Goal: Transaction & Acquisition: Download file/media

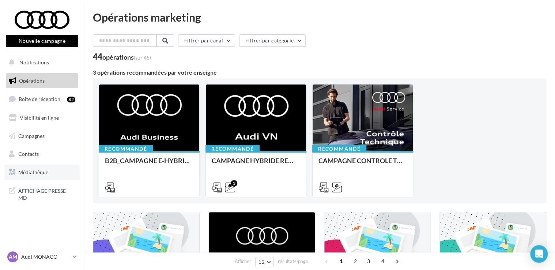
click at [35, 168] on link "Médiathèque" at bounding box center [41, 172] width 75 height 15
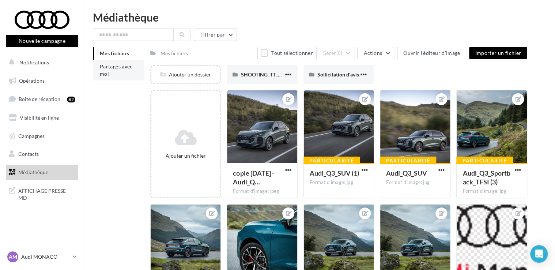
click at [121, 67] on span "Partagés avec moi" at bounding box center [116, 70] width 33 height 14
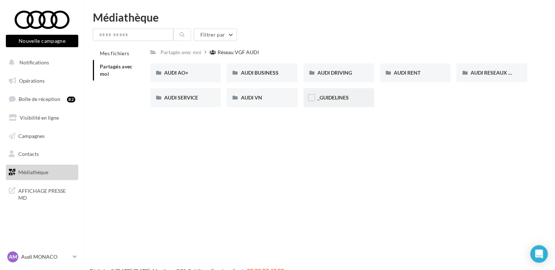
click at [348, 94] on div "_GUIDELINES" at bounding box center [339, 97] width 71 height 19
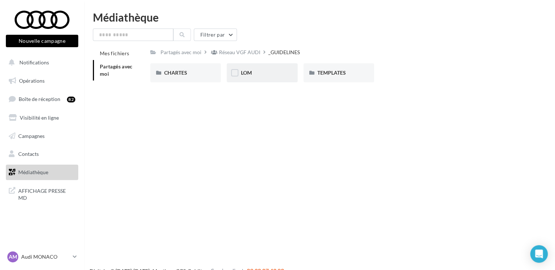
click at [250, 79] on div "LOM" at bounding box center [262, 72] width 71 height 19
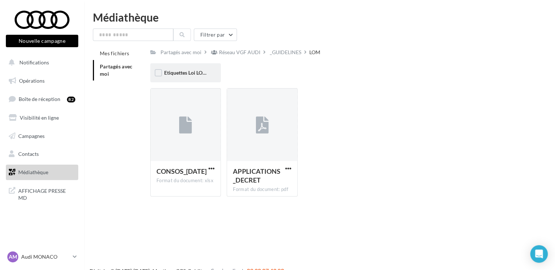
click at [196, 77] on div "Etiquettes Loi LOM" at bounding box center [185, 72] width 71 height 19
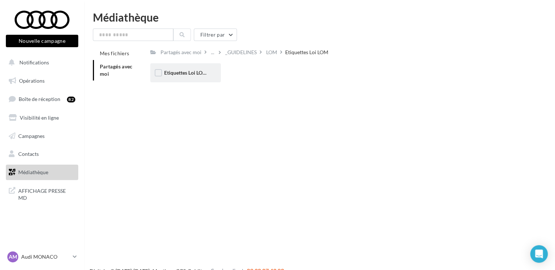
click at [196, 75] on span "Etiquettes Loi LOM" at bounding box center [185, 72] width 43 height 6
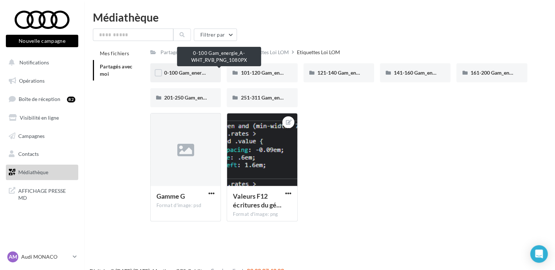
click at [192, 75] on span "0-100 Gam_energie_A-WHT_RVB_PNG_1080PX" at bounding box center [219, 72] width 111 height 6
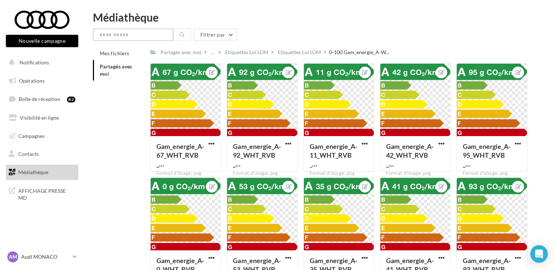
click at [134, 31] on input "text" at bounding box center [133, 35] width 80 height 12
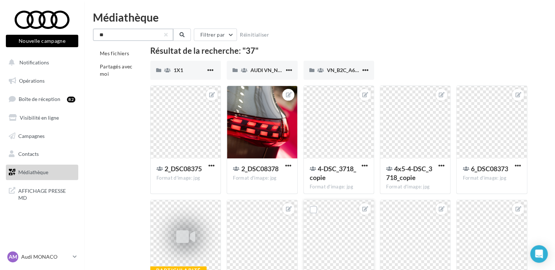
scroll to position [57, 0]
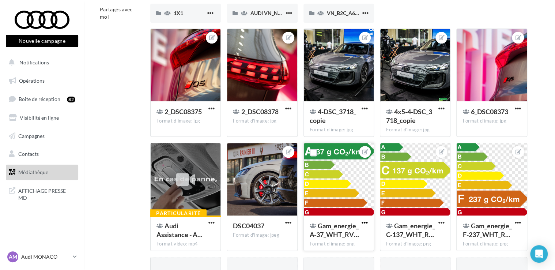
click at [362, 223] on span "button" at bounding box center [365, 222] width 6 height 6
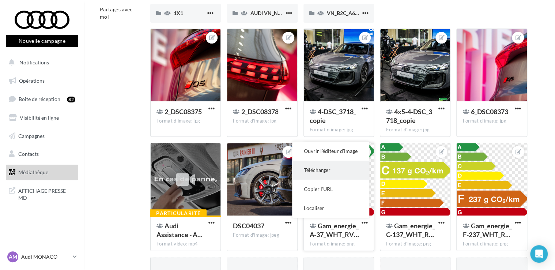
click at [317, 172] on button "Télécharger" at bounding box center [330, 170] width 77 height 19
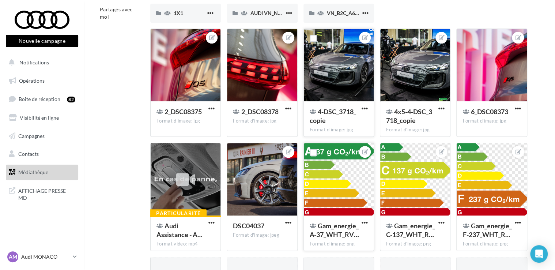
scroll to position [0, 0]
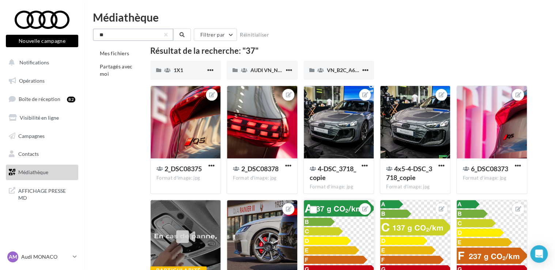
drag, startPoint x: 116, startPoint y: 37, endPoint x: 79, endPoint y: 33, distance: 37.9
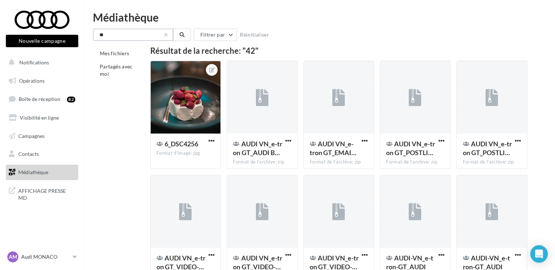
type input "**"
click at [166, 36] on button "button" at bounding box center [166, 34] width 3 height 3
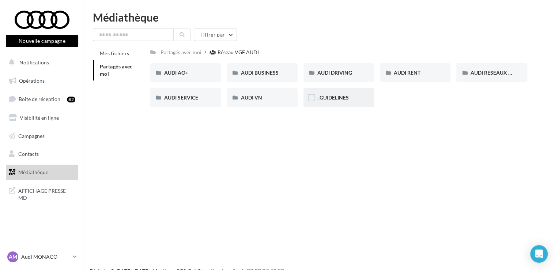
click at [334, 97] on span "_GUIDELINES" at bounding box center [332, 97] width 31 height 6
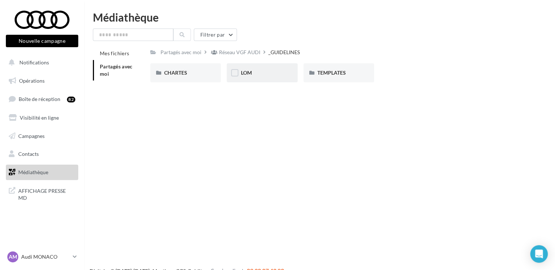
click at [239, 74] on div "LOM" at bounding box center [262, 72] width 71 height 19
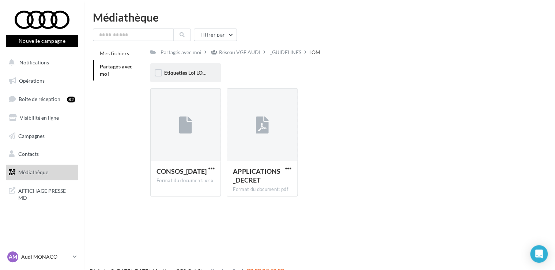
click at [202, 71] on span "Etiquettes Loi LOM" at bounding box center [185, 72] width 43 height 6
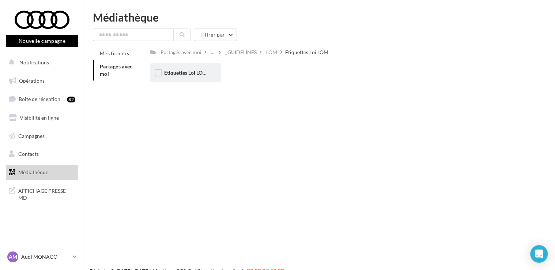
click at [192, 74] on span "Etiquettes Loi LOM" at bounding box center [185, 72] width 43 height 6
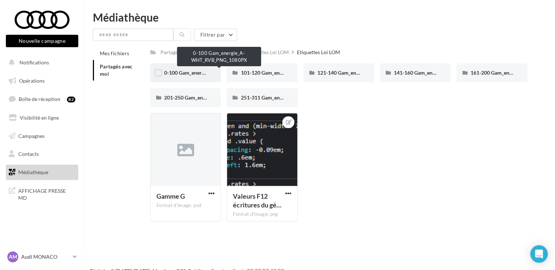
click at [191, 75] on span "0-100 Gam_energie_A-WHT_RVB_PNG_1080PX" at bounding box center [219, 72] width 111 height 6
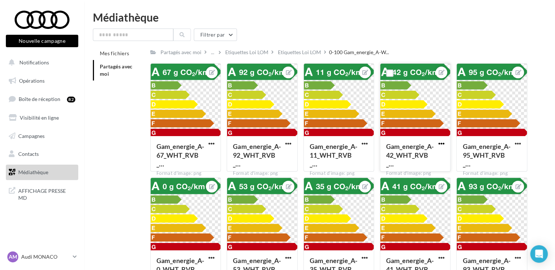
click at [440, 143] on span "button" at bounding box center [441, 143] width 6 height 6
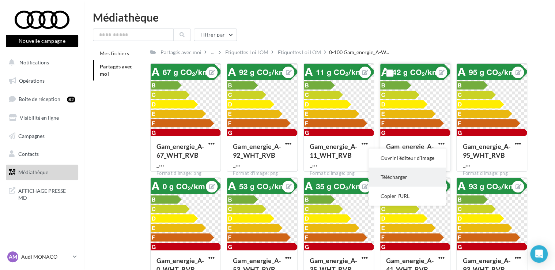
click at [400, 177] on button "Télécharger" at bounding box center [407, 177] width 77 height 19
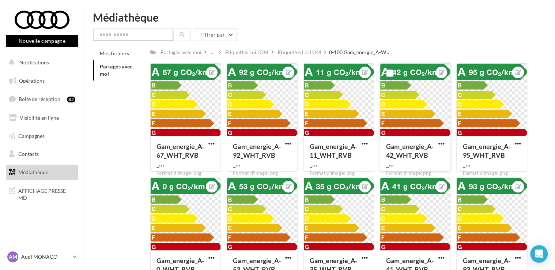
click at [150, 35] on input "text" at bounding box center [133, 35] width 80 height 12
type input "**"
click at [181, 33] on icon at bounding box center [182, 34] width 5 height 5
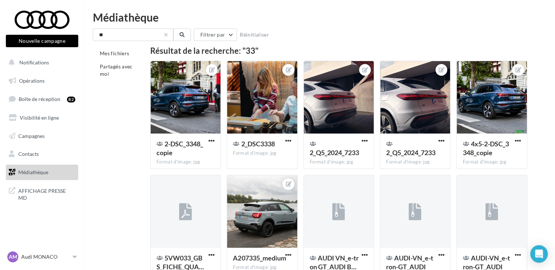
click at [167, 34] on button "button" at bounding box center [166, 34] width 3 height 3
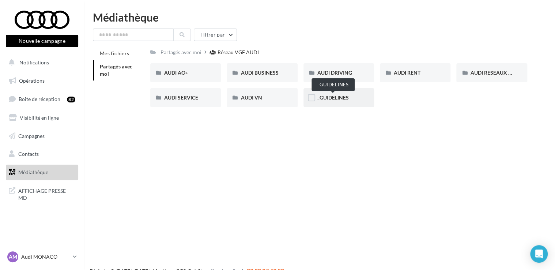
click at [322, 100] on span "_GUIDELINES" at bounding box center [332, 97] width 31 height 6
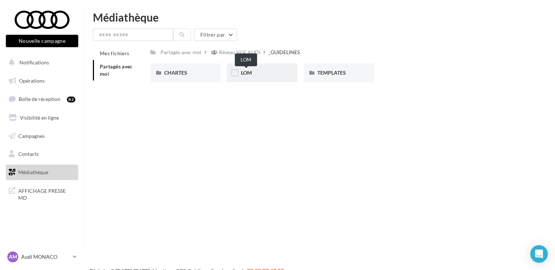
click at [248, 72] on span "LOM" at bounding box center [246, 72] width 11 height 6
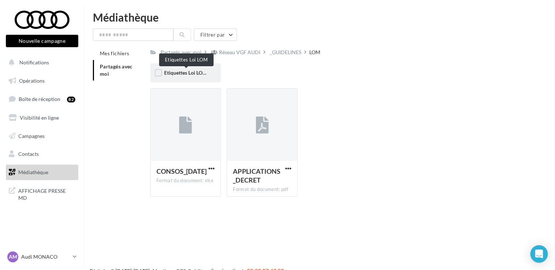
click at [182, 75] on span "Etiquettes Loi LOM" at bounding box center [185, 72] width 43 height 6
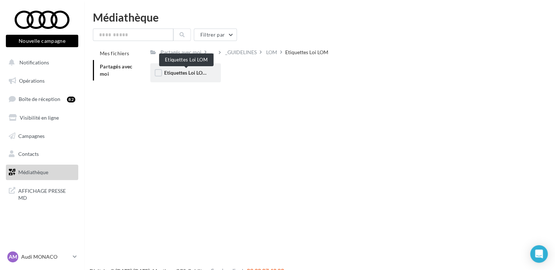
click at [194, 75] on span "Etiquettes Loi LOM" at bounding box center [185, 72] width 43 height 6
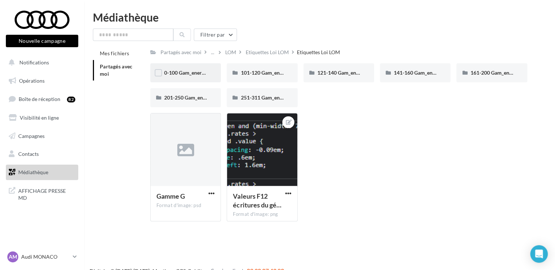
click at [202, 74] on span "0-100 Gam_energie_A-WHT_RVB_PNG_1080PX" at bounding box center [219, 72] width 111 height 6
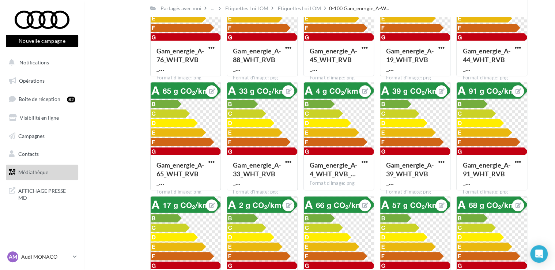
scroll to position [1694, 0]
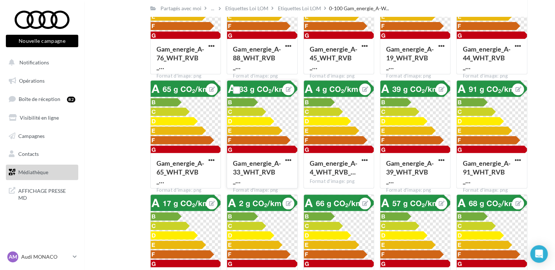
click at [290, 157] on div at bounding box center [288, 160] width 9 height 7
click at [287, 159] on span "button" at bounding box center [288, 160] width 6 height 6
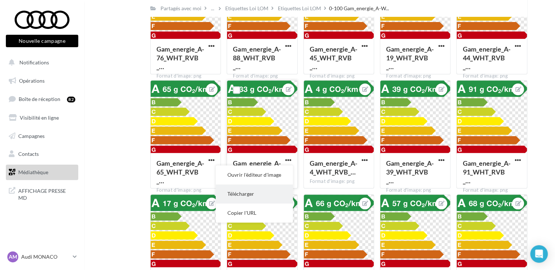
click at [238, 192] on button "Télécharger" at bounding box center [254, 193] width 77 height 19
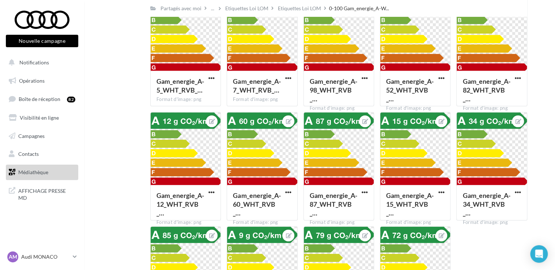
scroll to position [2122, 0]
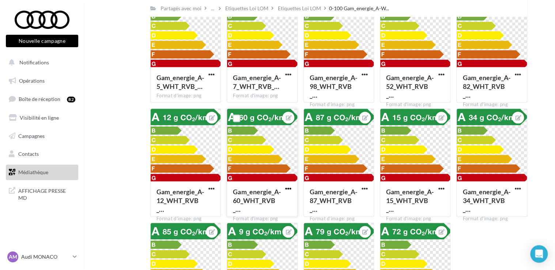
click at [288, 188] on span "button" at bounding box center [288, 188] width 6 height 6
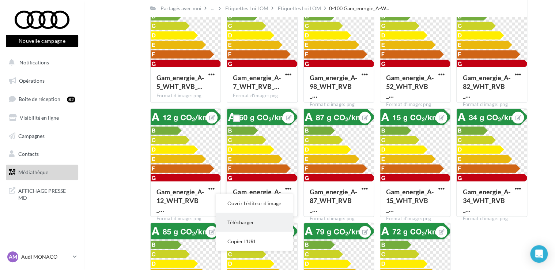
click at [245, 222] on button "Télécharger" at bounding box center [254, 222] width 77 height 19
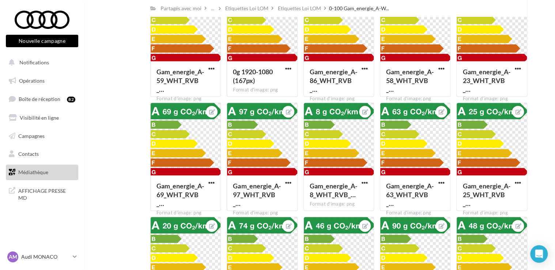
scroll to position [638, 0]
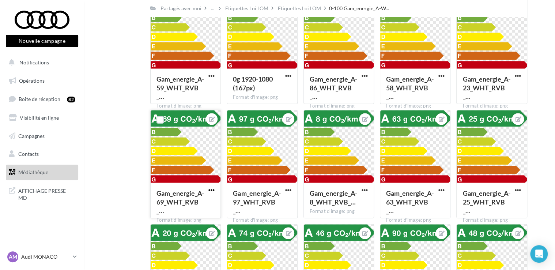
click at [211, 187] on span "button" at bounding box center [211, 190] width 6 height 6
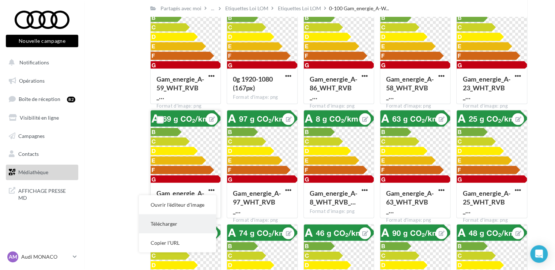
click at [171, 221] on button "Télécharger" at bounding box center [177, 223] width 77 height 19
